Goal: Task Accomplishment & Management: Use online tool/utility

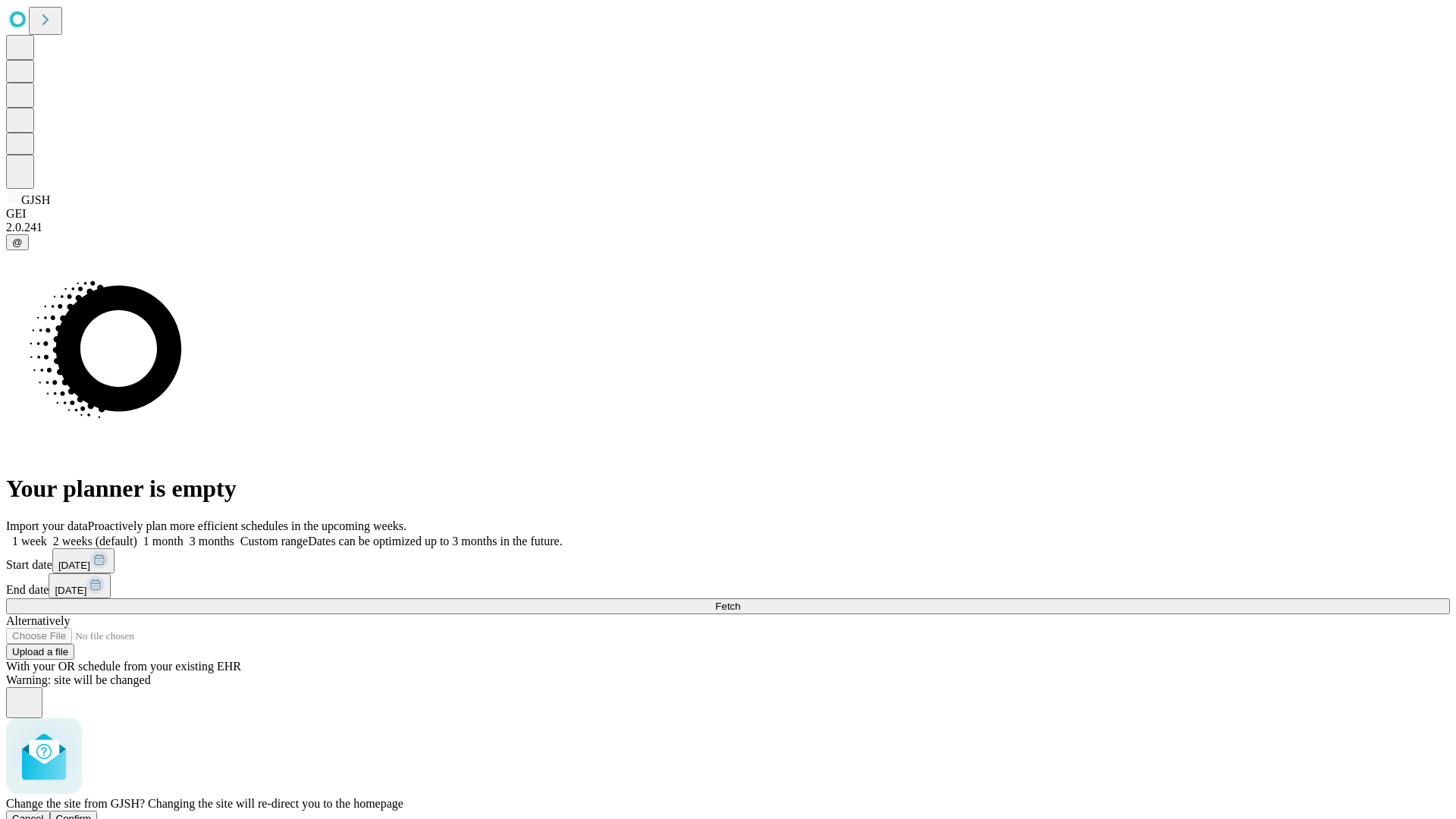
click at [92, 813] on span "Confirm" at bounding box center [74, 819] width 36 height 11
click at [137, 535] on label "2 weeks (default)" at bounding box center [92, 541] width 90 height 13
click at [740, 601] on span "Fetch" at bounding box center [727, 606] width 25 height 11
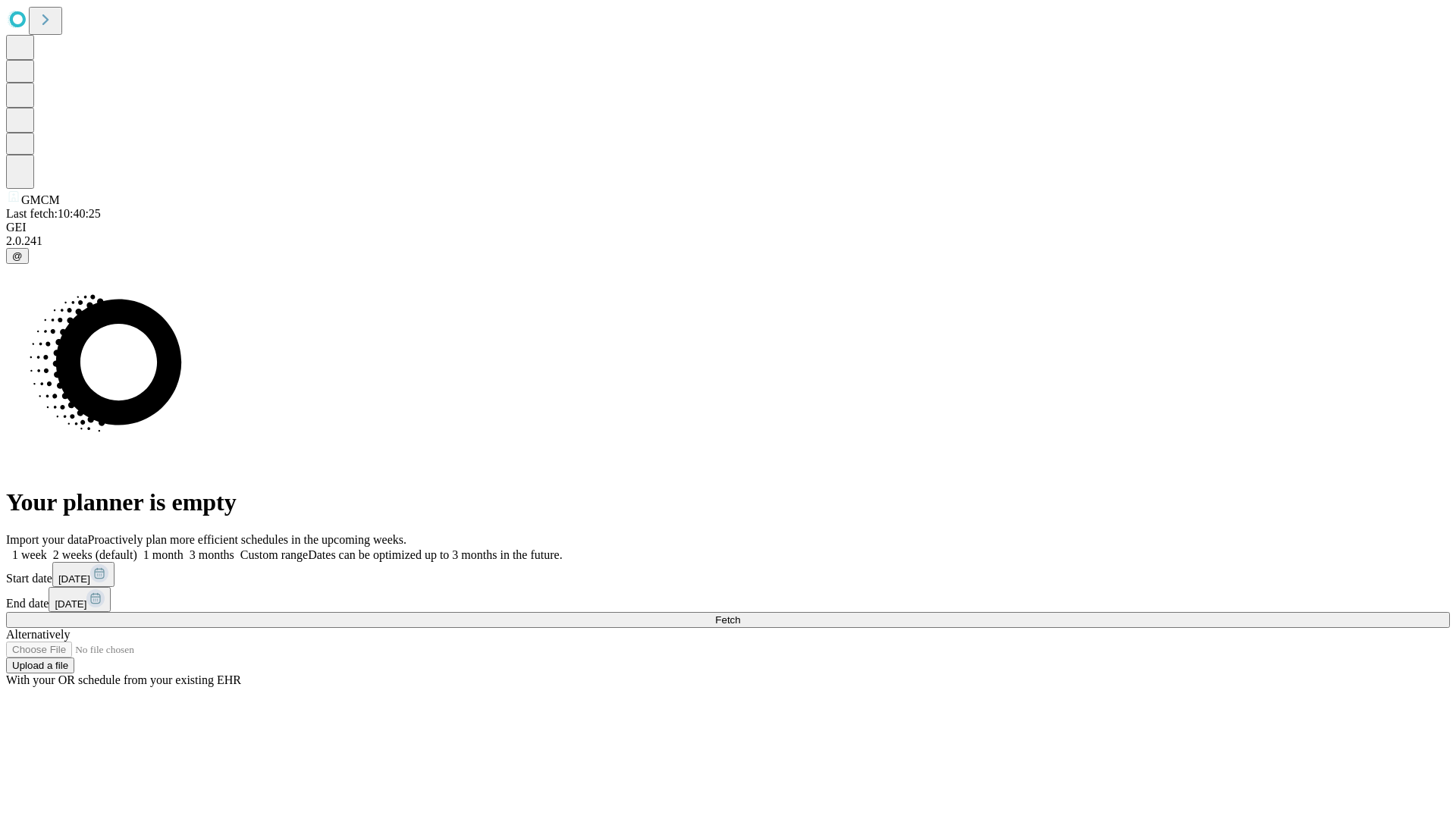
click at [137, 548] on label "2 weeks (default)" at bounding box center [92, 555] width 90 height 13
click at [740, 615] on span "Fetch" at bounding box center [727, 620] width 25 height 11
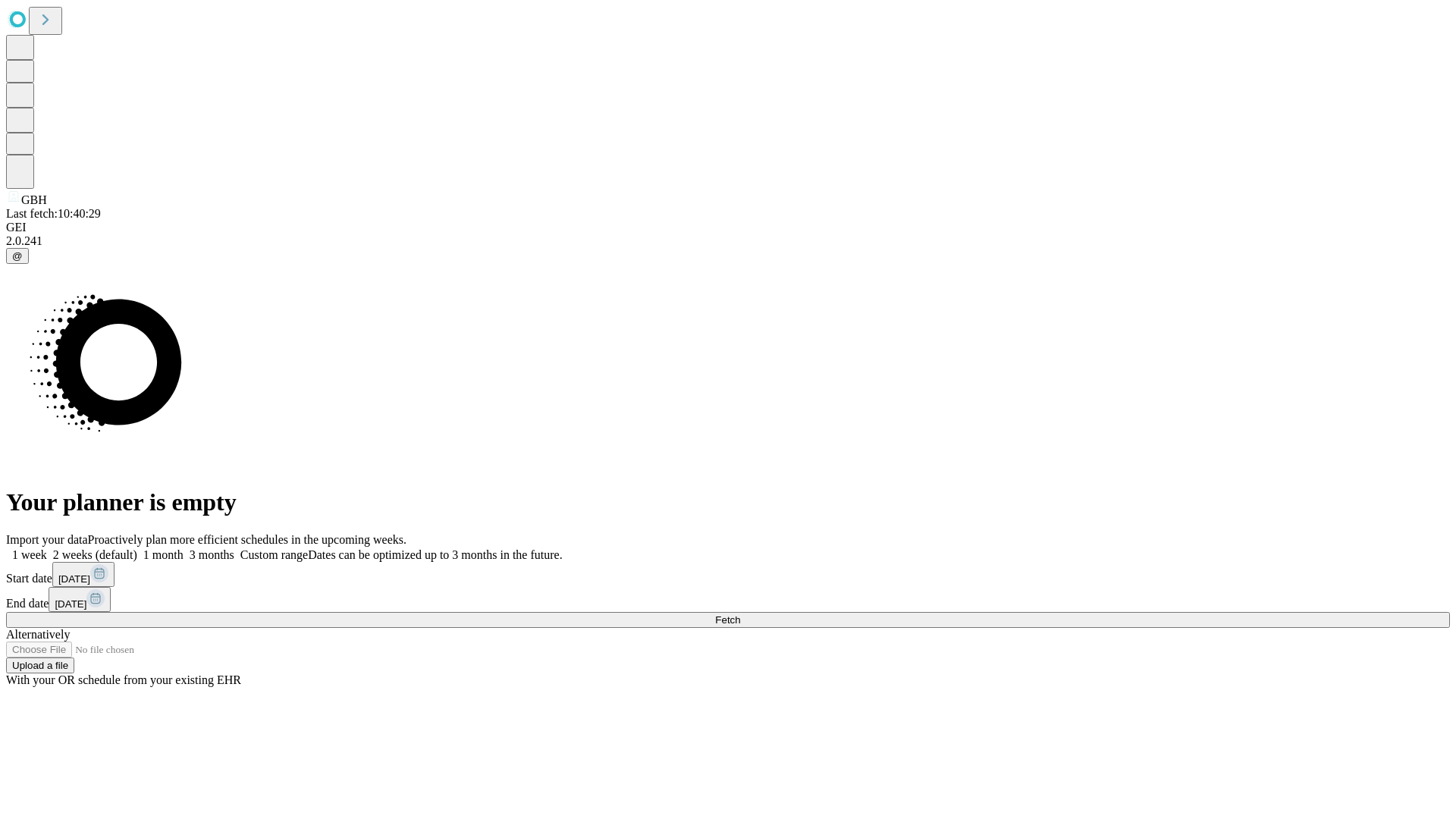
click at [137, 548] on label "2 weeks (default)" at bounding box center [92, 555] width 90 height 13
click at [740, 615] on span "Fetch" at bounding box center [727, 620] width 25 height 11
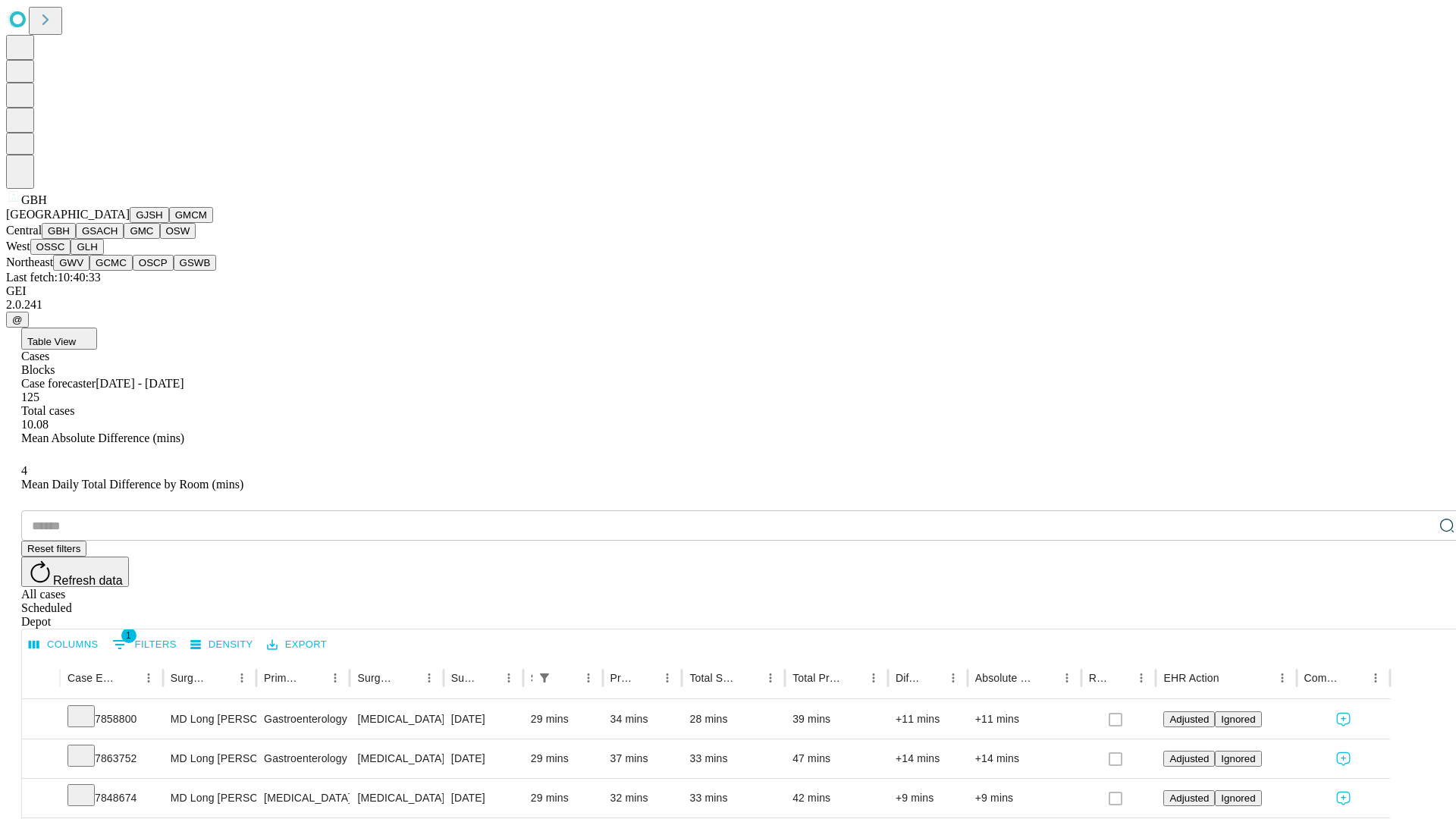
click at [118, 239] on button "GSACH" at bounding box center [100, 230] width 47 height 16
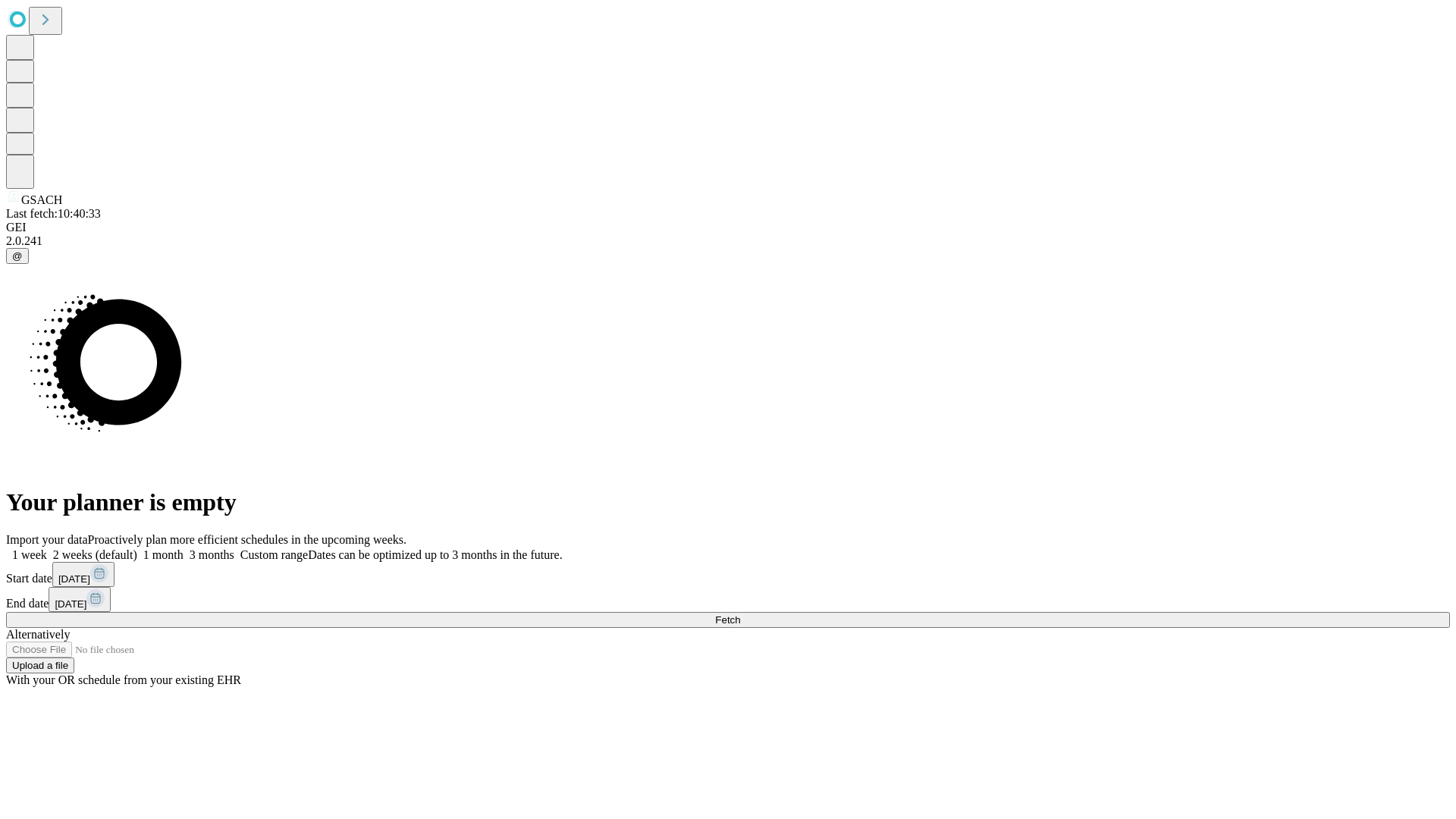
click at [740, 615] on span "Fetch" at bounding box center [727, 620] width 25 height 11
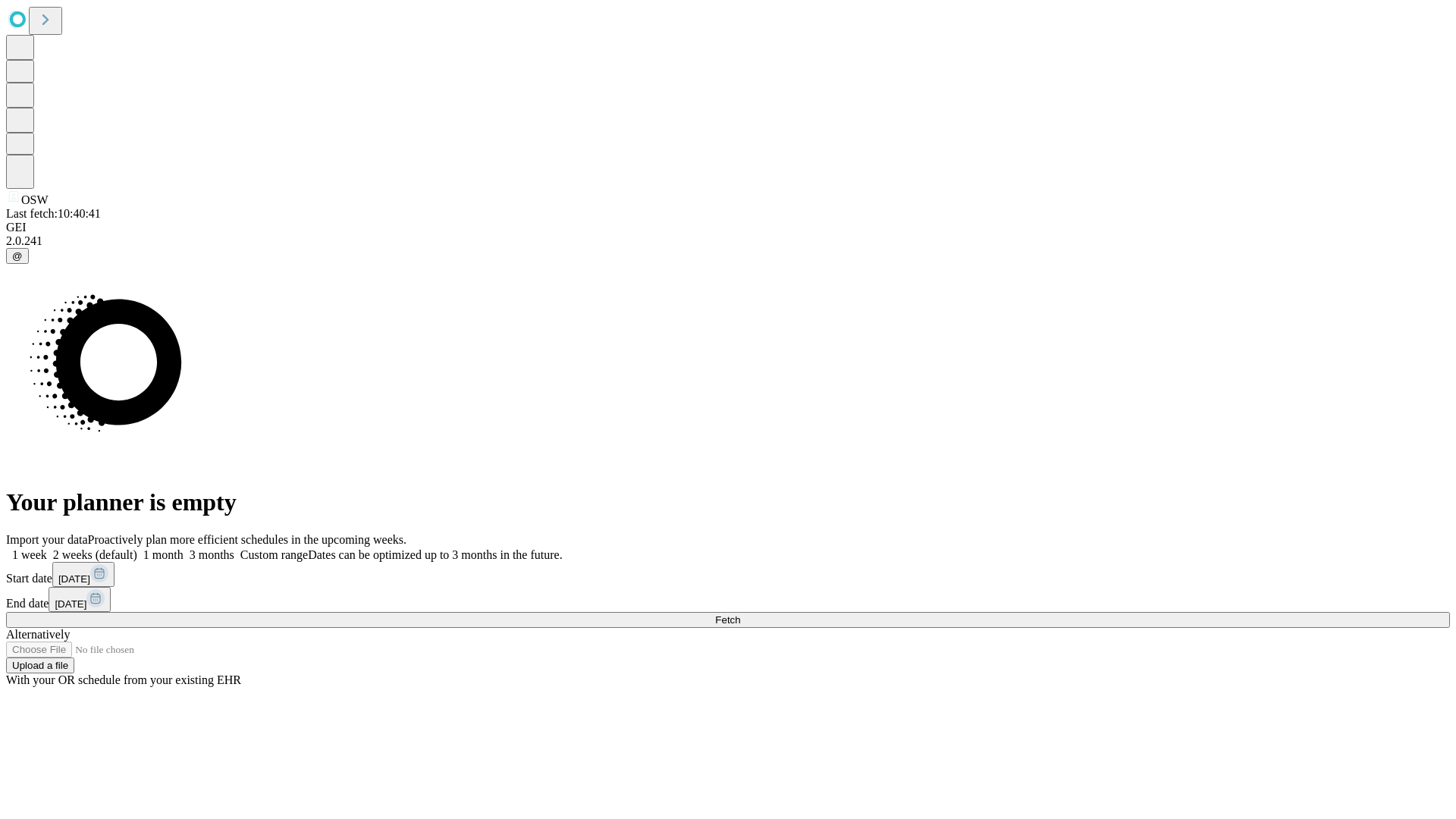
click at [740, 615] on span "Fetch" at bounding box center [727, 620] width 25 height 11
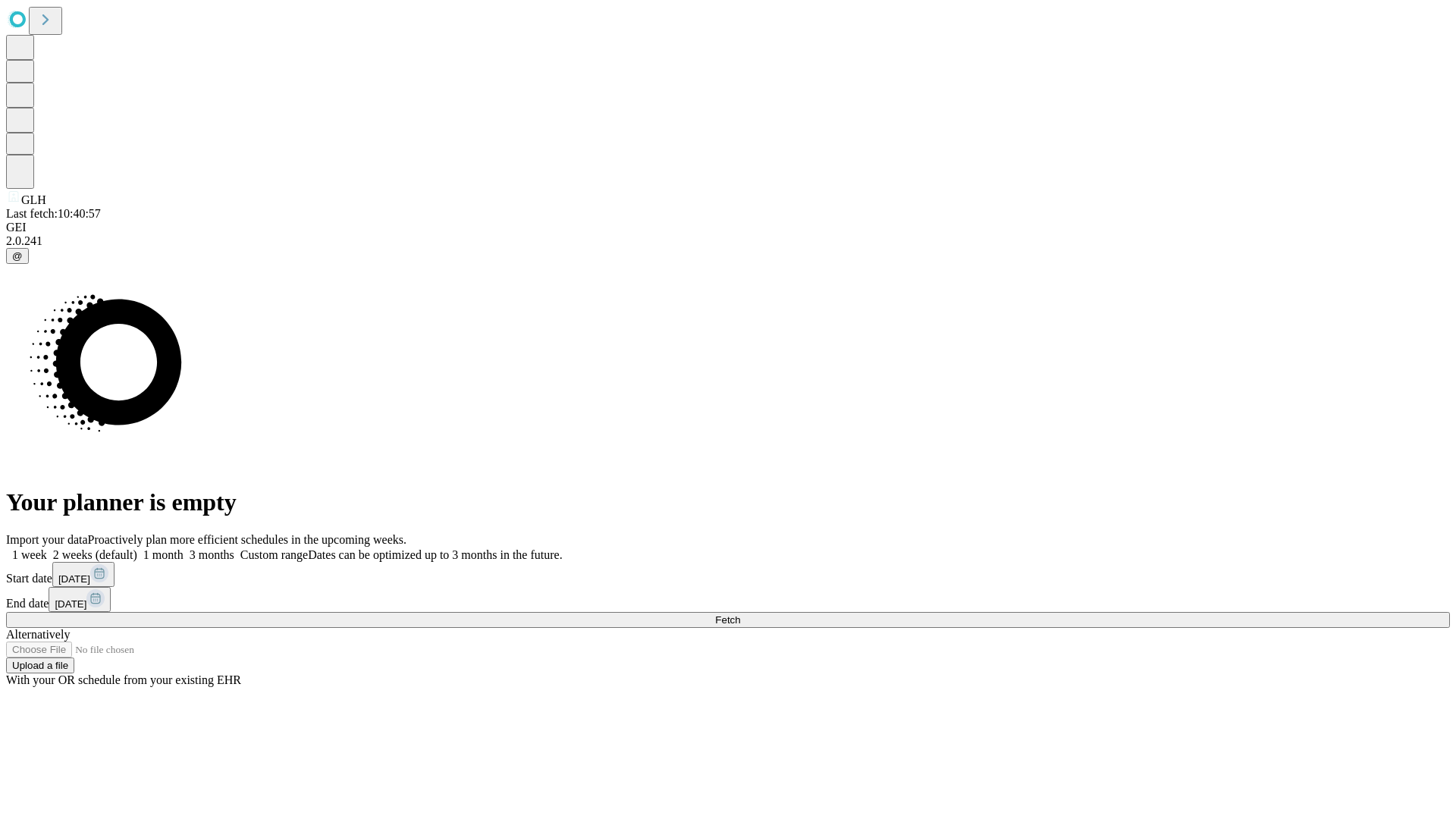
click at [137, 548] on label "2 weeks (default)" at bounding box center [92, 555] width 90 height 13
click at [740, 615] on span "Fetch" at bounding box center [727, 620] width 25 height 11
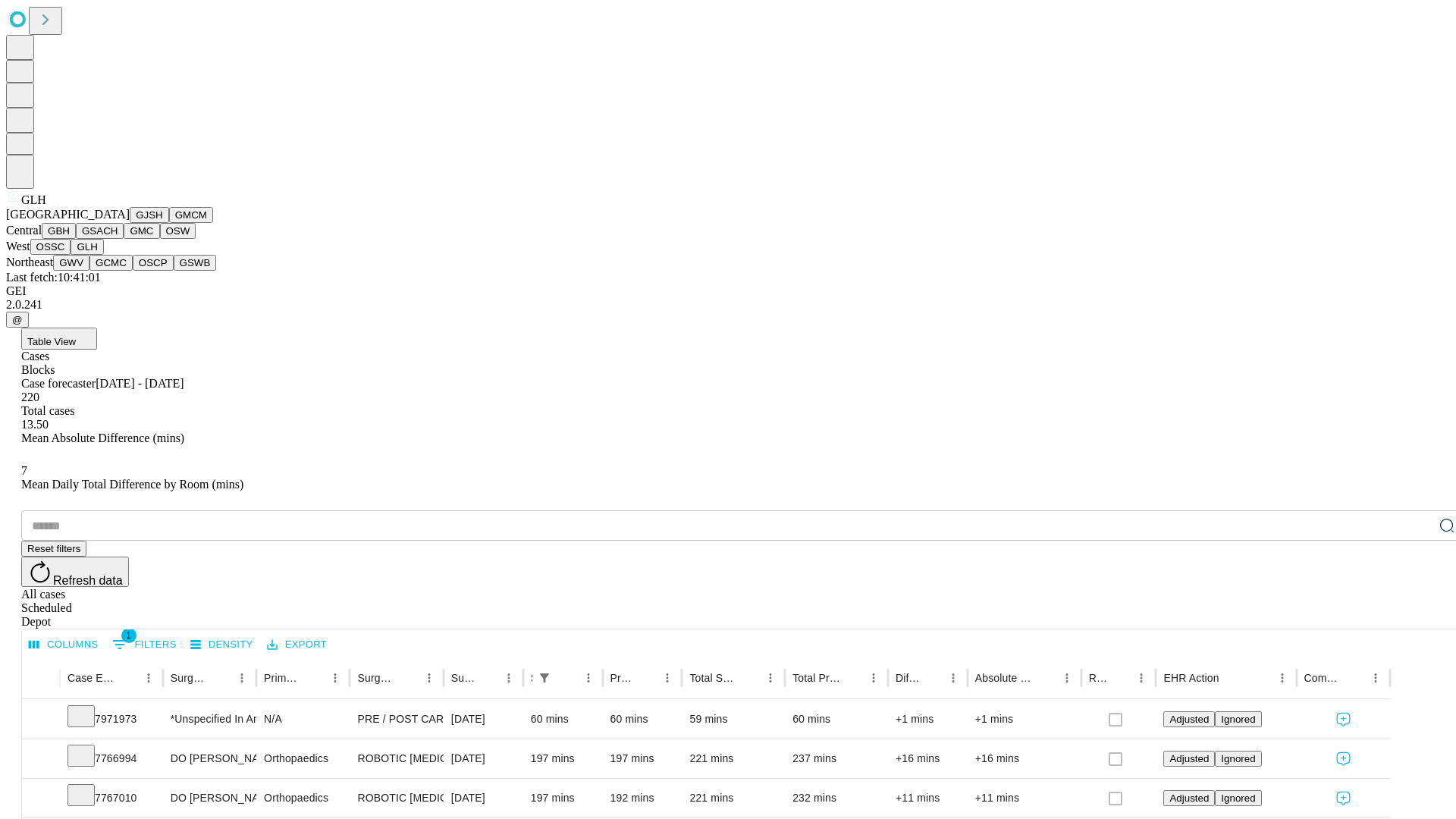
click at [90, 271] on button "GWV" at bounding box center [71, 262] width 37 height 16
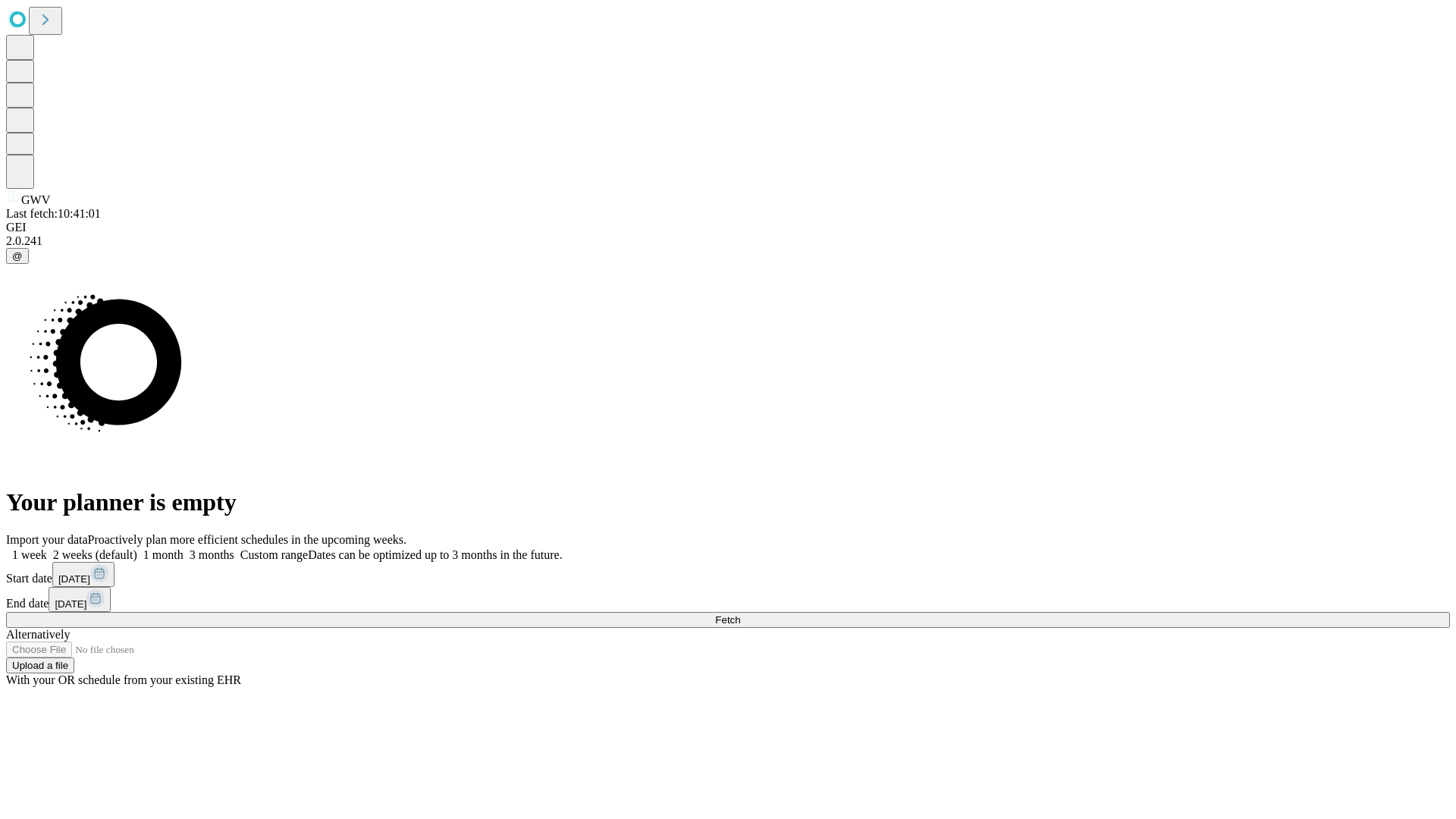
click at [137, 548] on label "2 weeks (default)" at bounding box center [92, 555] width 90 height 13
click at [740, 615] on span "Fetch" at bounding box center [727, 620] width 25 height 11
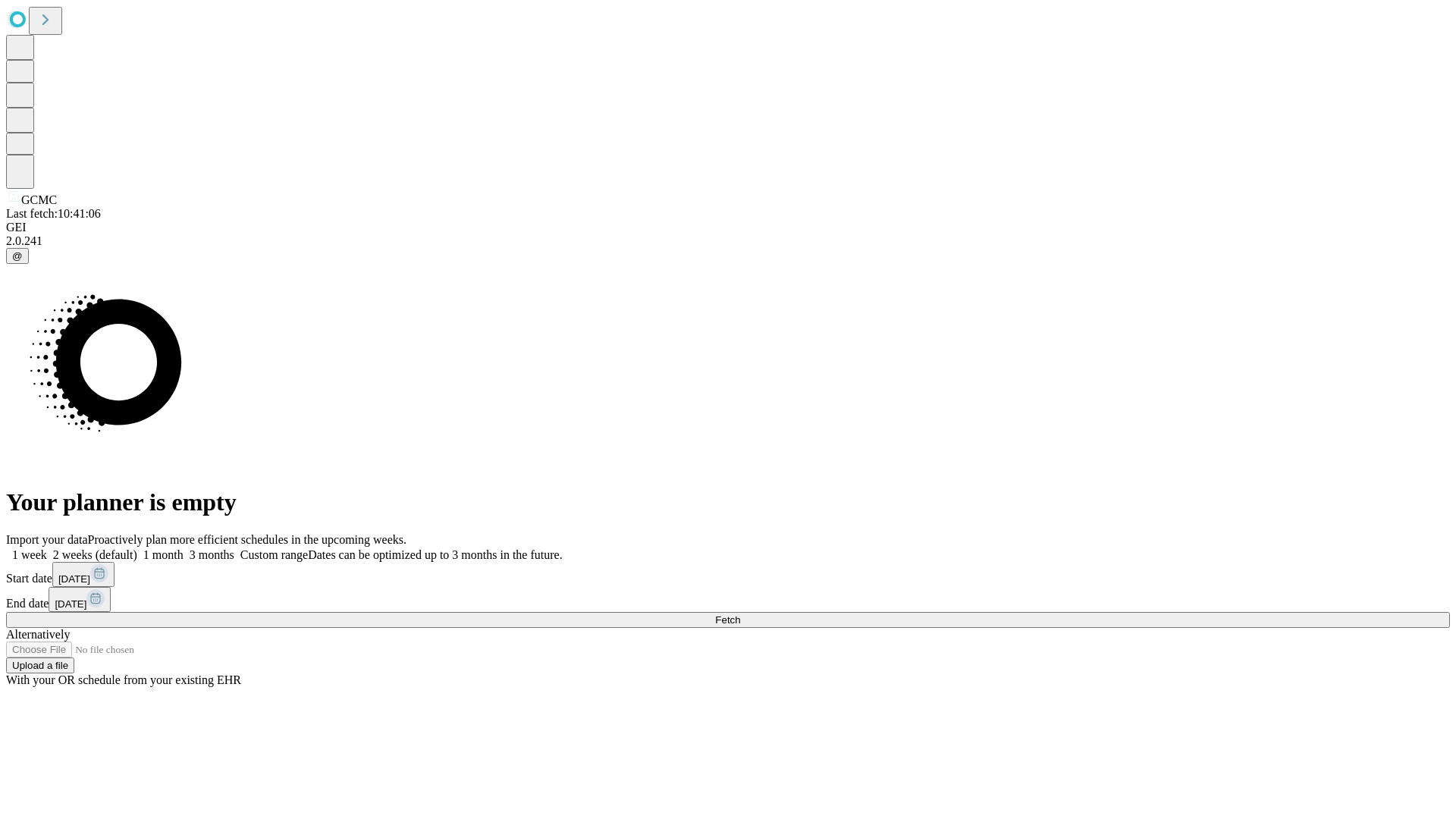
click at [740, 615] on span "Fetch" at bounding box center [727, 620] width 25 height 11
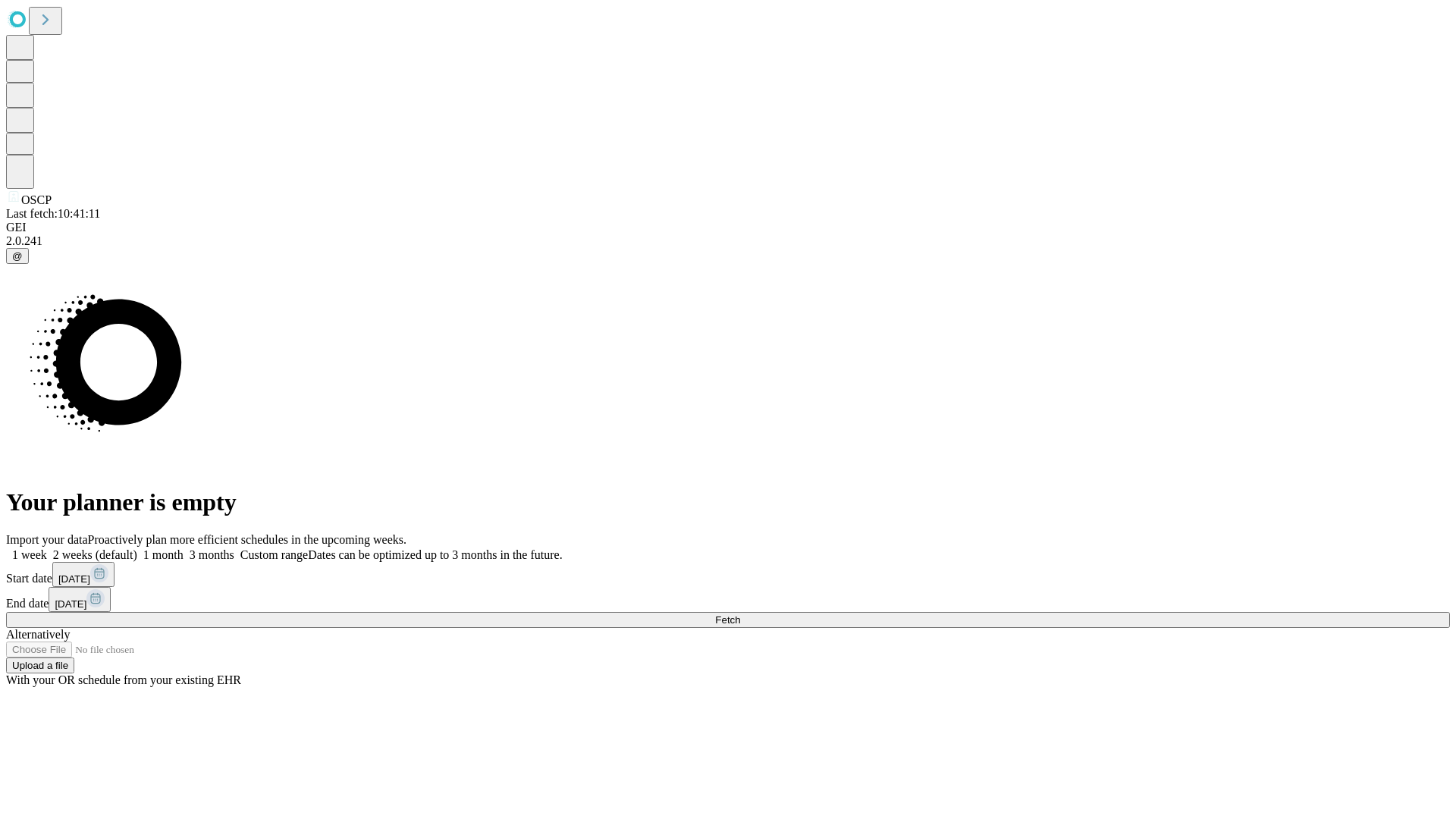
click at [137, 548] on label "2 weeks (default)" at bounding box center [92, 555] width 90 height 13
click at [740, 615] on span "Fetch" at bounding box center [727, 620] width 25 height 11
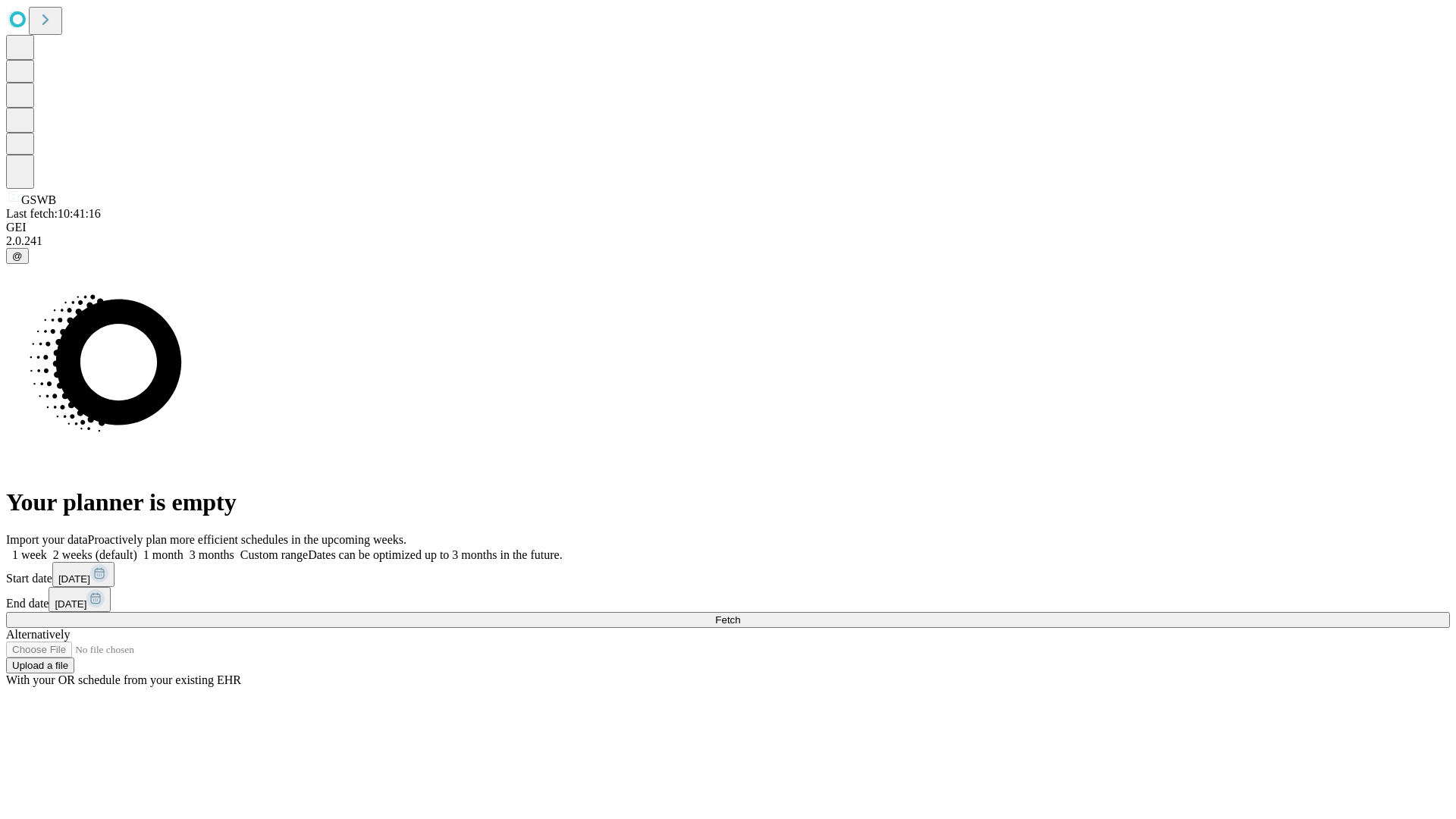
click at [137, 548] on label "2 weeks (default)" at bounding box center [92, 555] width 90 height 13
click at [740, 615] on span "Fetch" at bounding box center [727, 620] width 25 height 11
